Goal: Task Accomplishment & Management: Complete application form

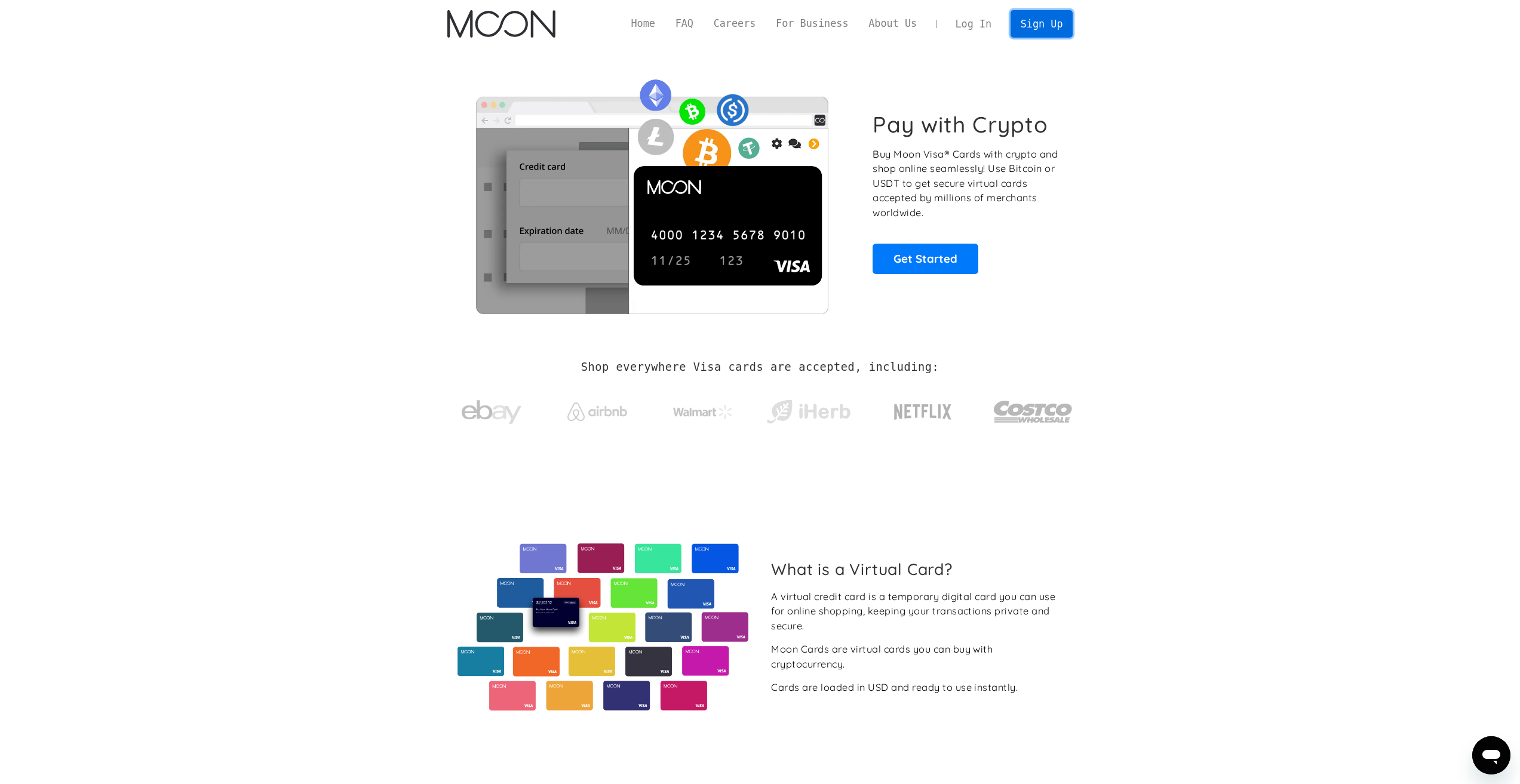
click at [1048, 28] on link "Sign Up" at bounding box center [1041, 23] width 62 height 27
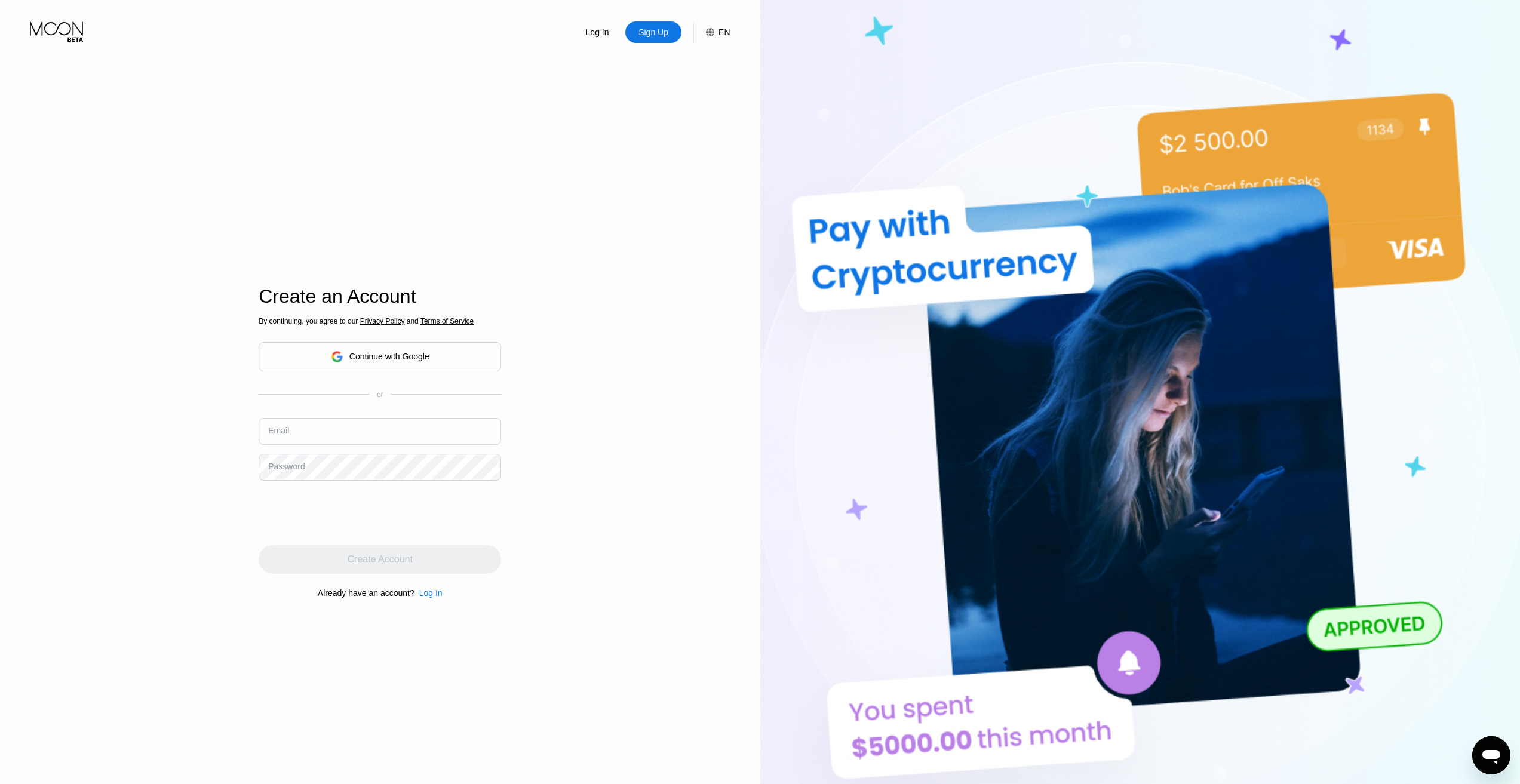
click at [382, 358] on div "Continue with Google" at bounding box center [389, 357] width 80 height 10
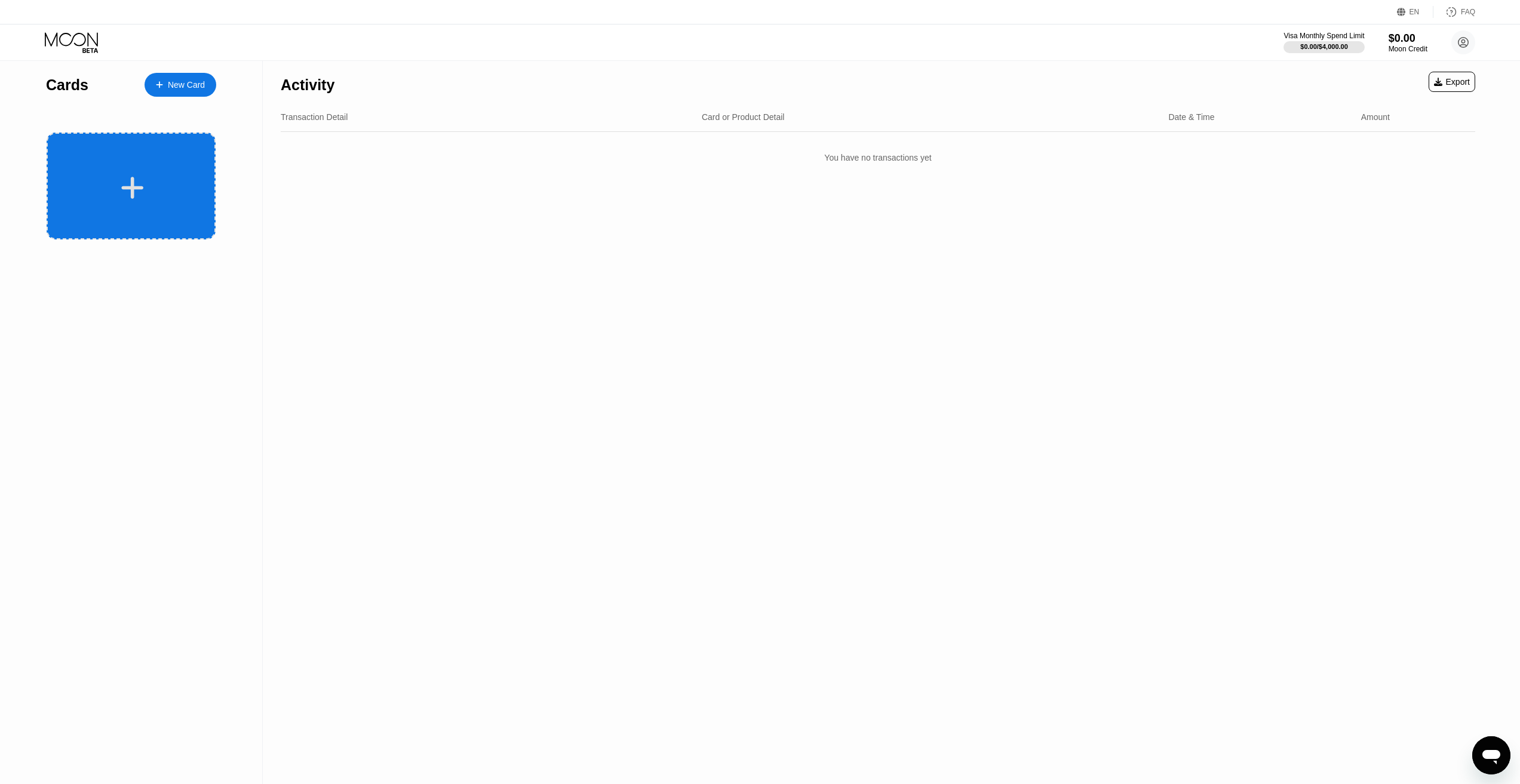
click at [147, 169] on div at bounding box center [131, 186] width 169 height 107
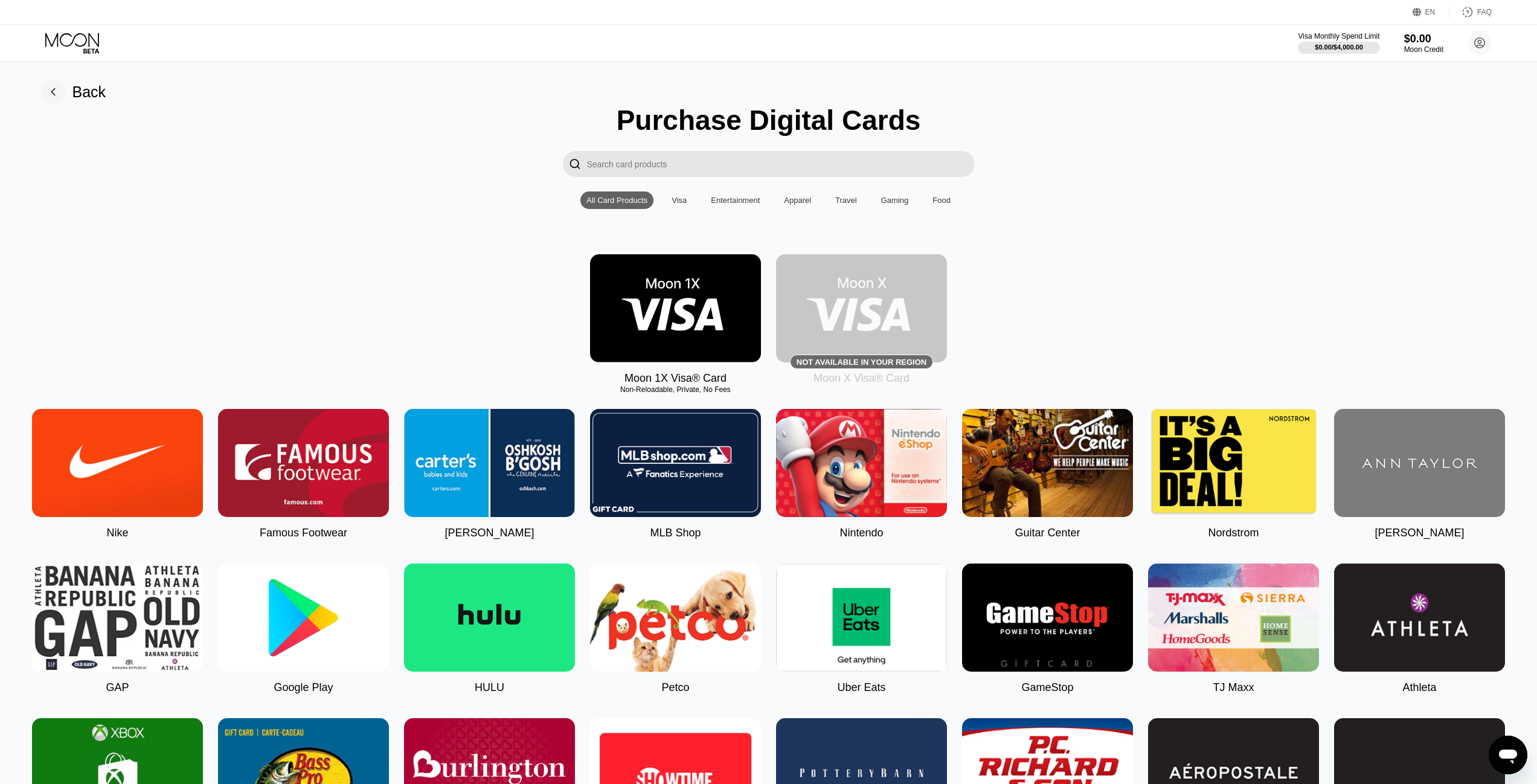
click at [667, 324] on img at bounding box center [676, 308] width 171 height 108
